Goal: Information Seeking & Learning: Learn about a topic

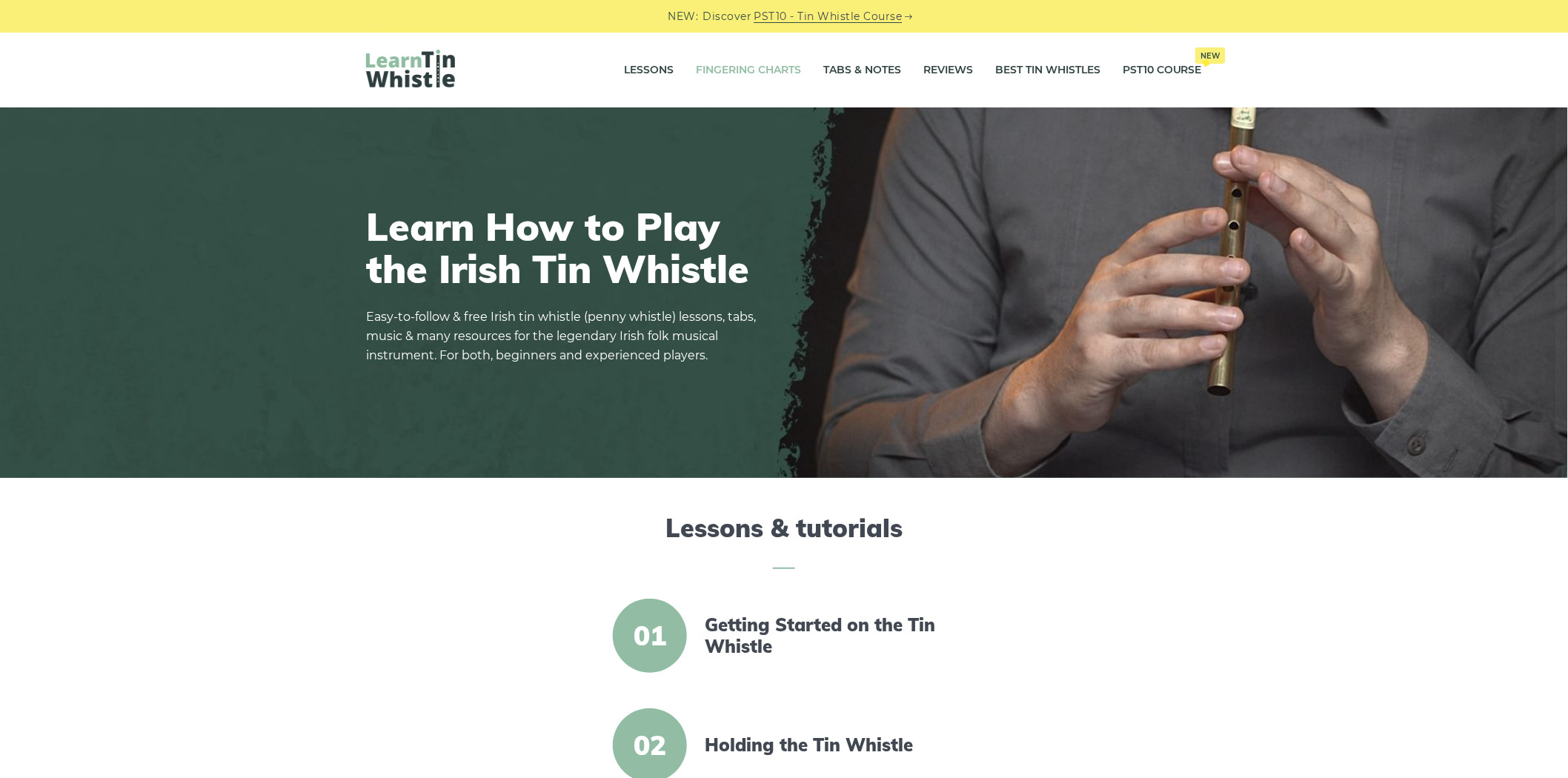
click at [747, 59] on link "Fingering Charts" at bounding box center [748, 70] width 105 height 37
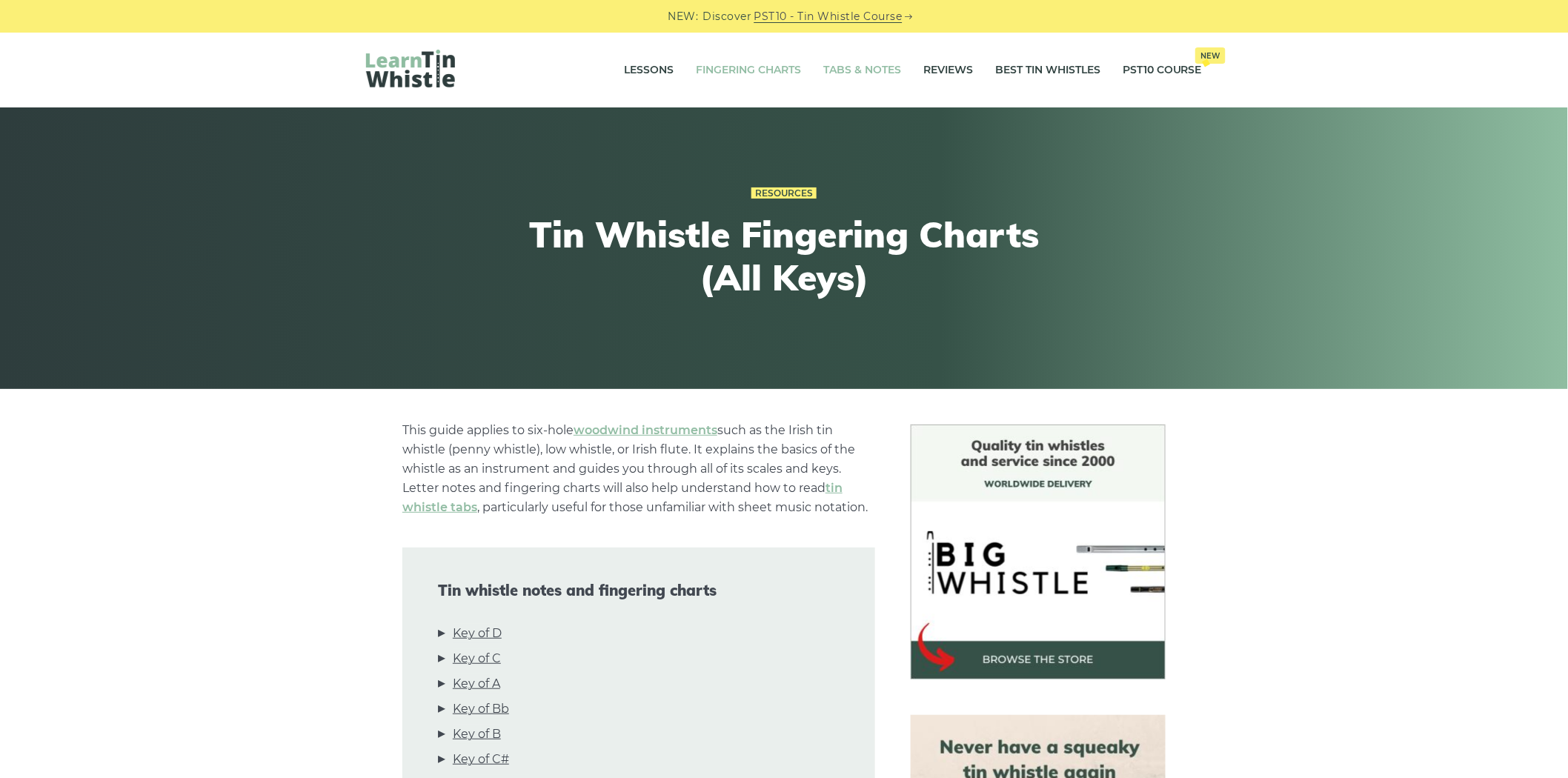
click at [849, 69] on link "Tabs & Notes" at bounding box center [862, 70] width 78 height 37
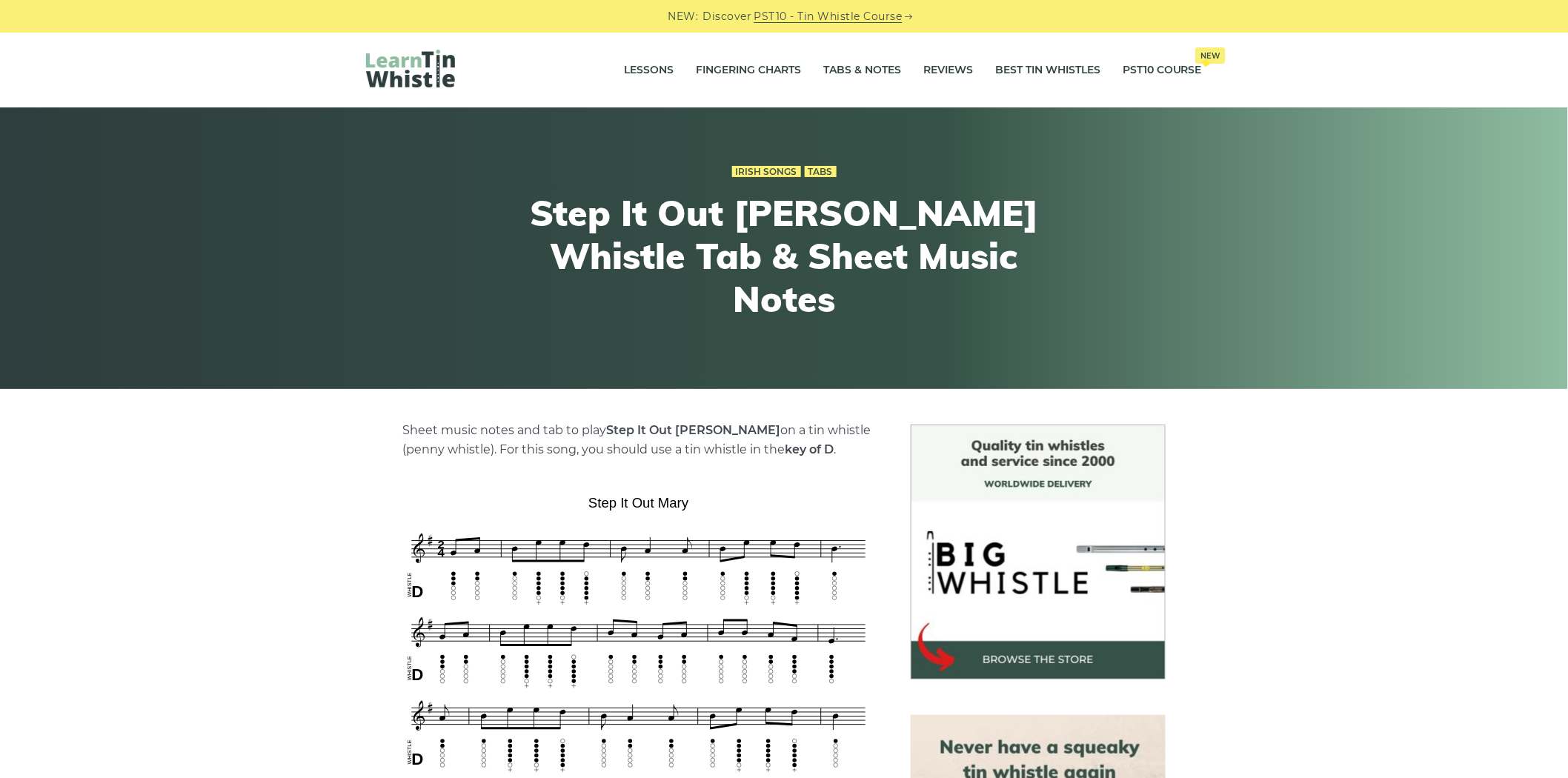
click at [565, 269] on h1 "Step It Out Mary - Tin Whistle Tab & Sheet Music Notes" at bounding box center [784, 255] width 546 height 128
click at [404, 92] on div "Lessons Fingering Charts Tabs & Notes Reviews Best Tin Whistles PST10 Course Ne…" at bounding box center [784, 70] width 907 height 75
click at [406, 71] on img at bounding box center [410, 68] width 89 height 38
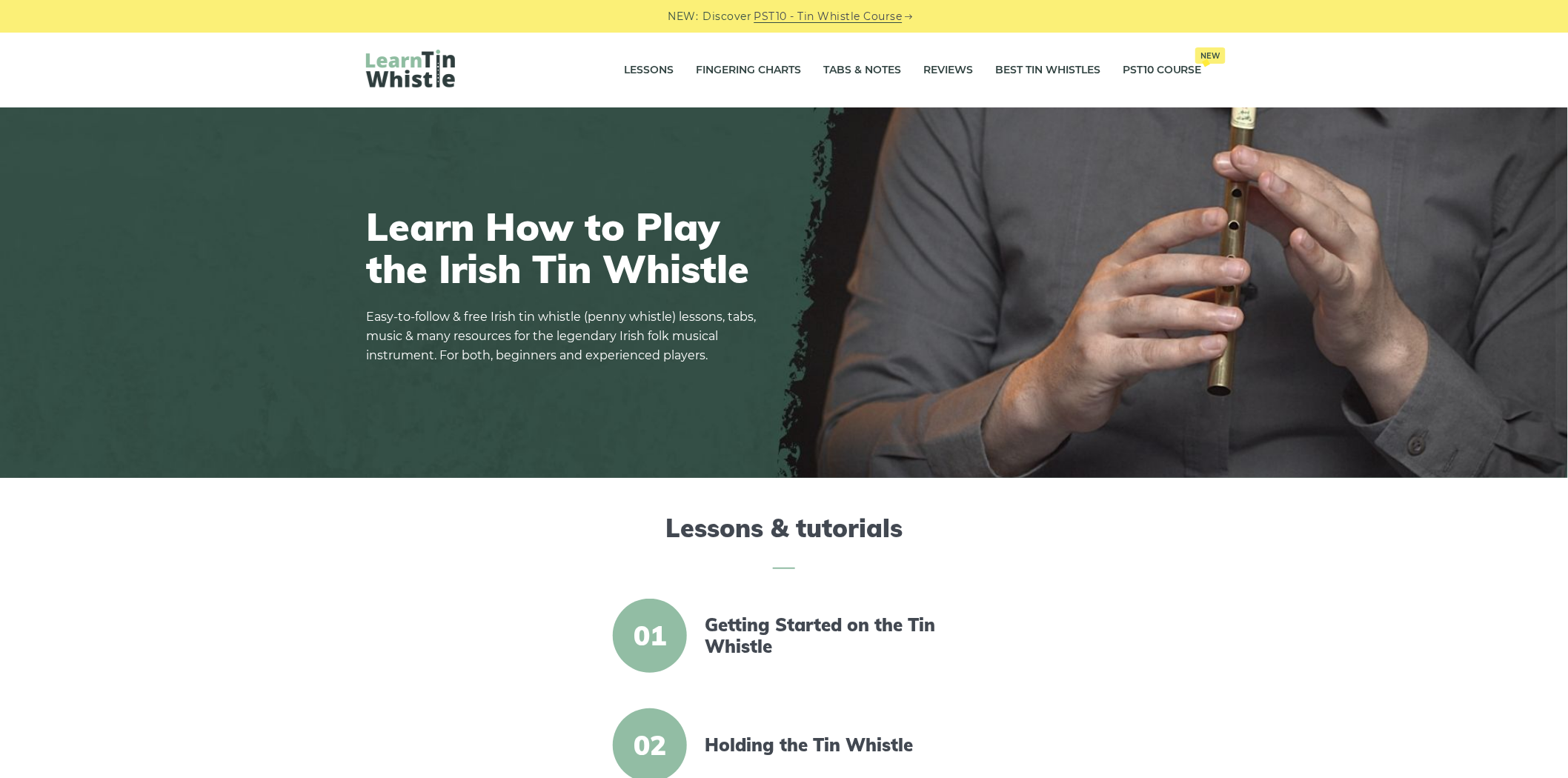
drag, startPoint x: 440, startPoint y: 72, endPoint x: 602, endPoint y: 4, distance: 175.7
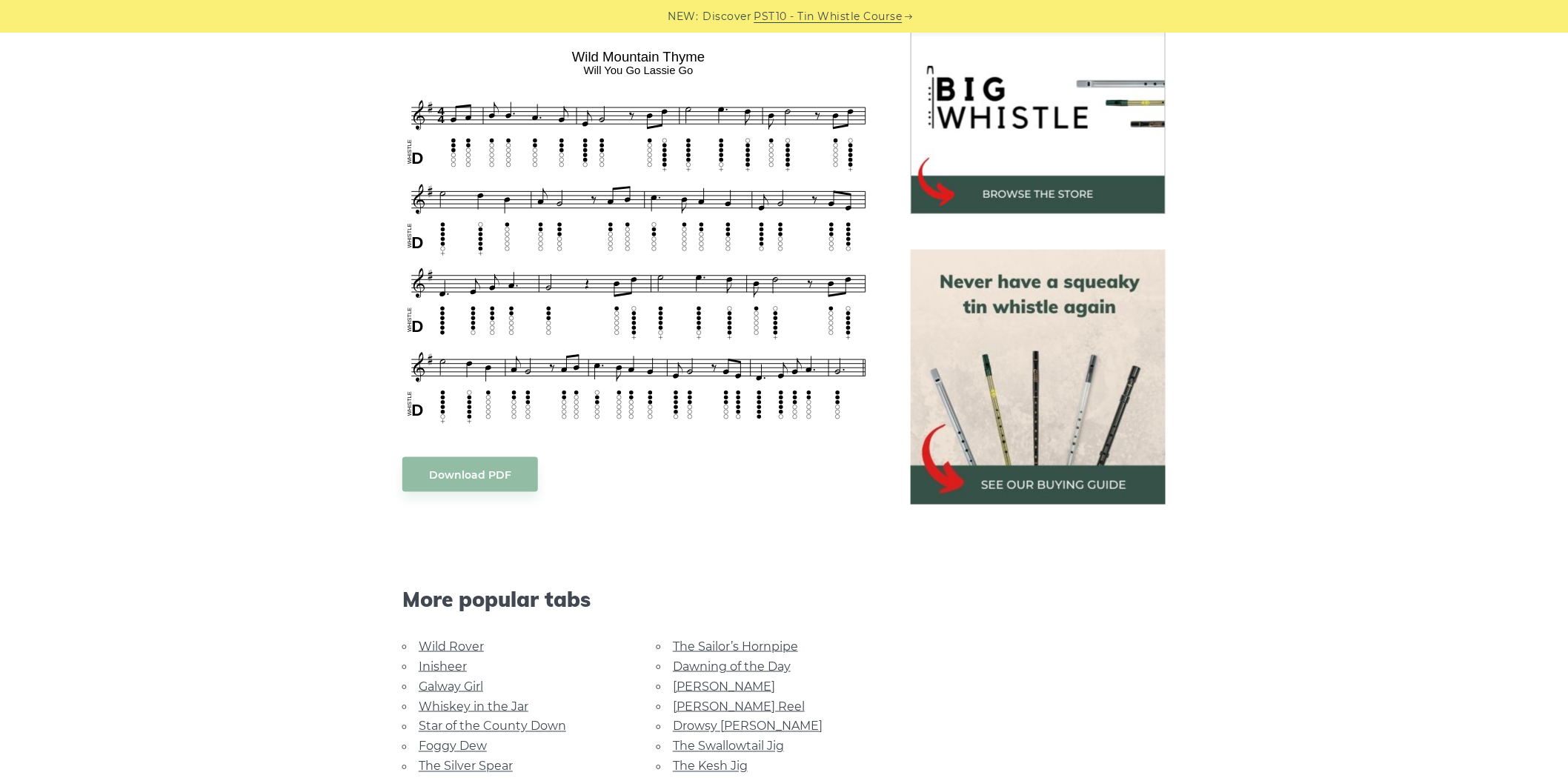
scroll to position [658, 0]
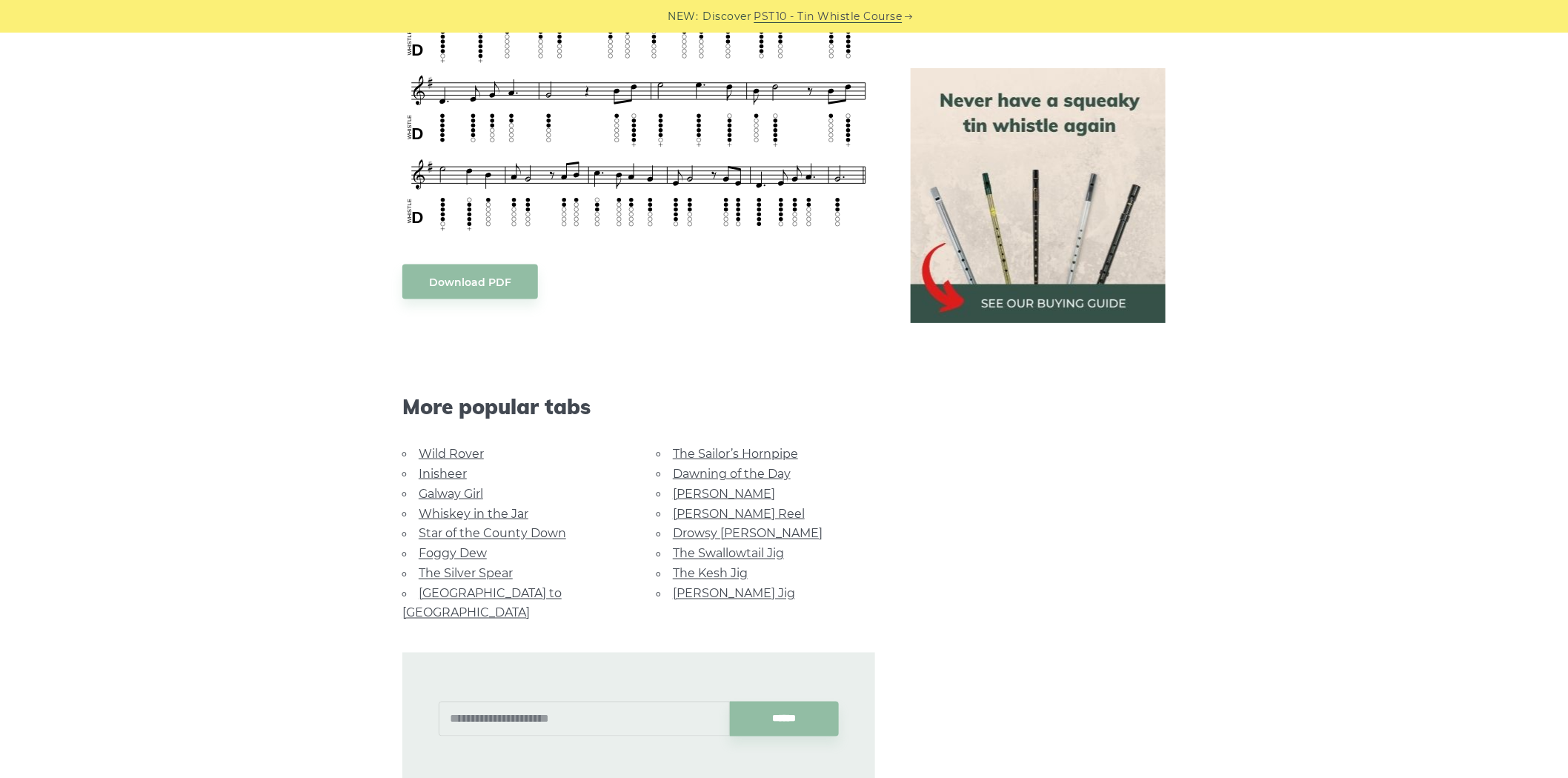
click at [433, 544] on li "Foggy Dew" at bounding box center [512, 554] width 219 height 20
click at [430, 547] on link "Foggy Dew" at bounding box center [453, 554] width 68 height 14
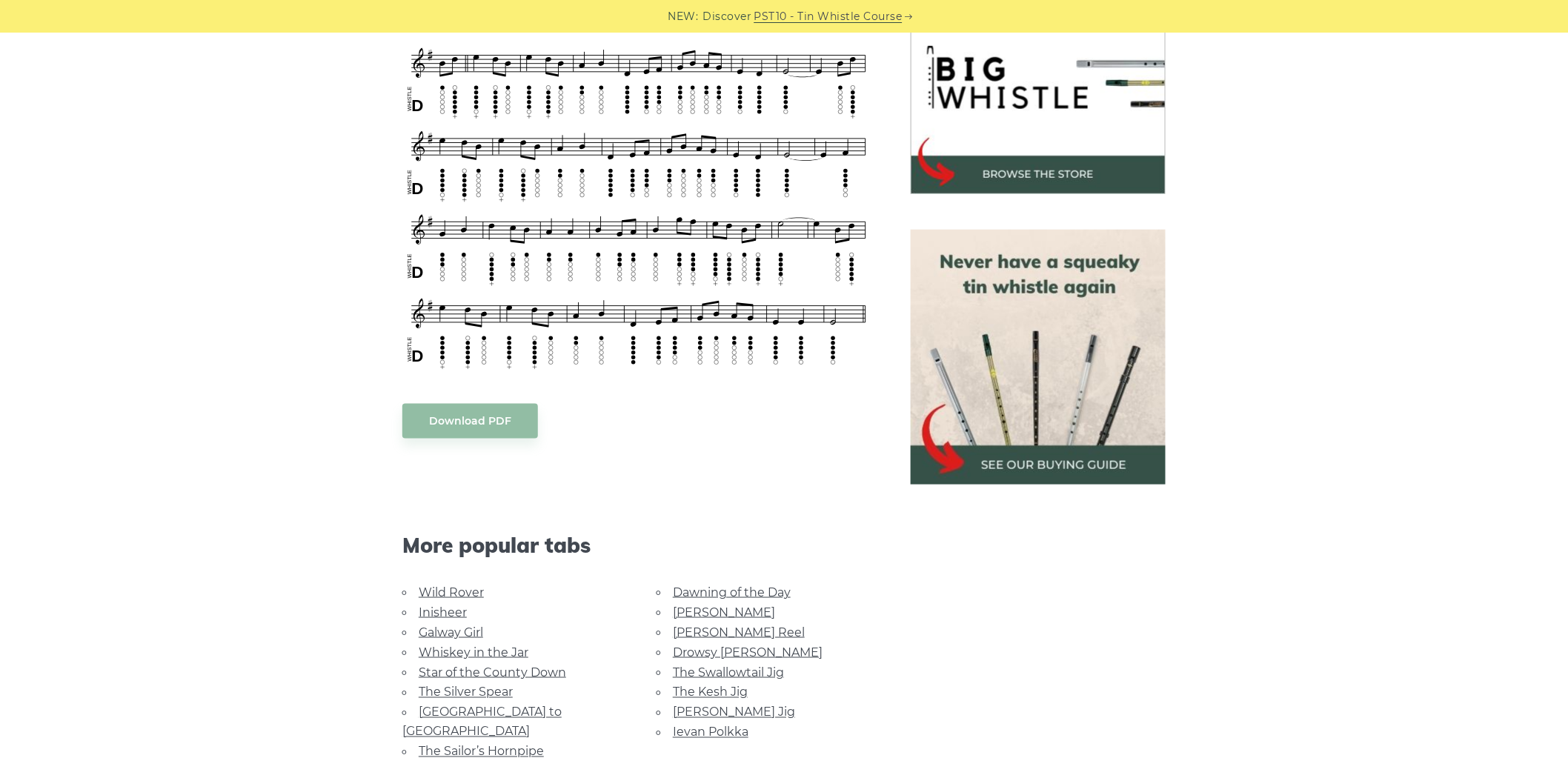
scroll to position [494, 0]
